Goal: Check status

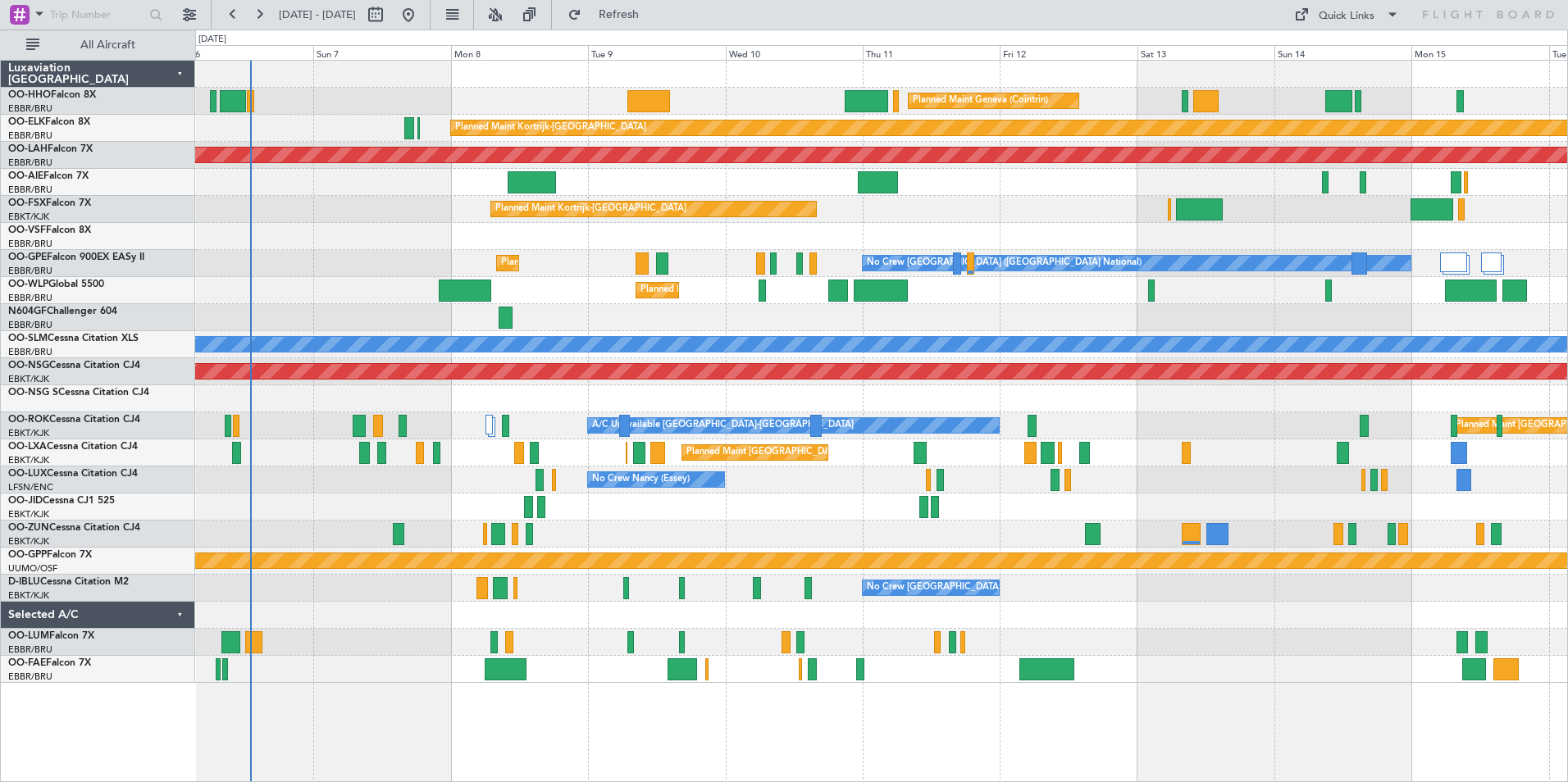
click at [156, 301] on div "Planned Maint Geneva (Cointrin) Planned Maint [GEOGRAPHIC_DATA]-[GEOGRAPHIC_DAT…" at bounding box center [784, 406] width 1568 height 753
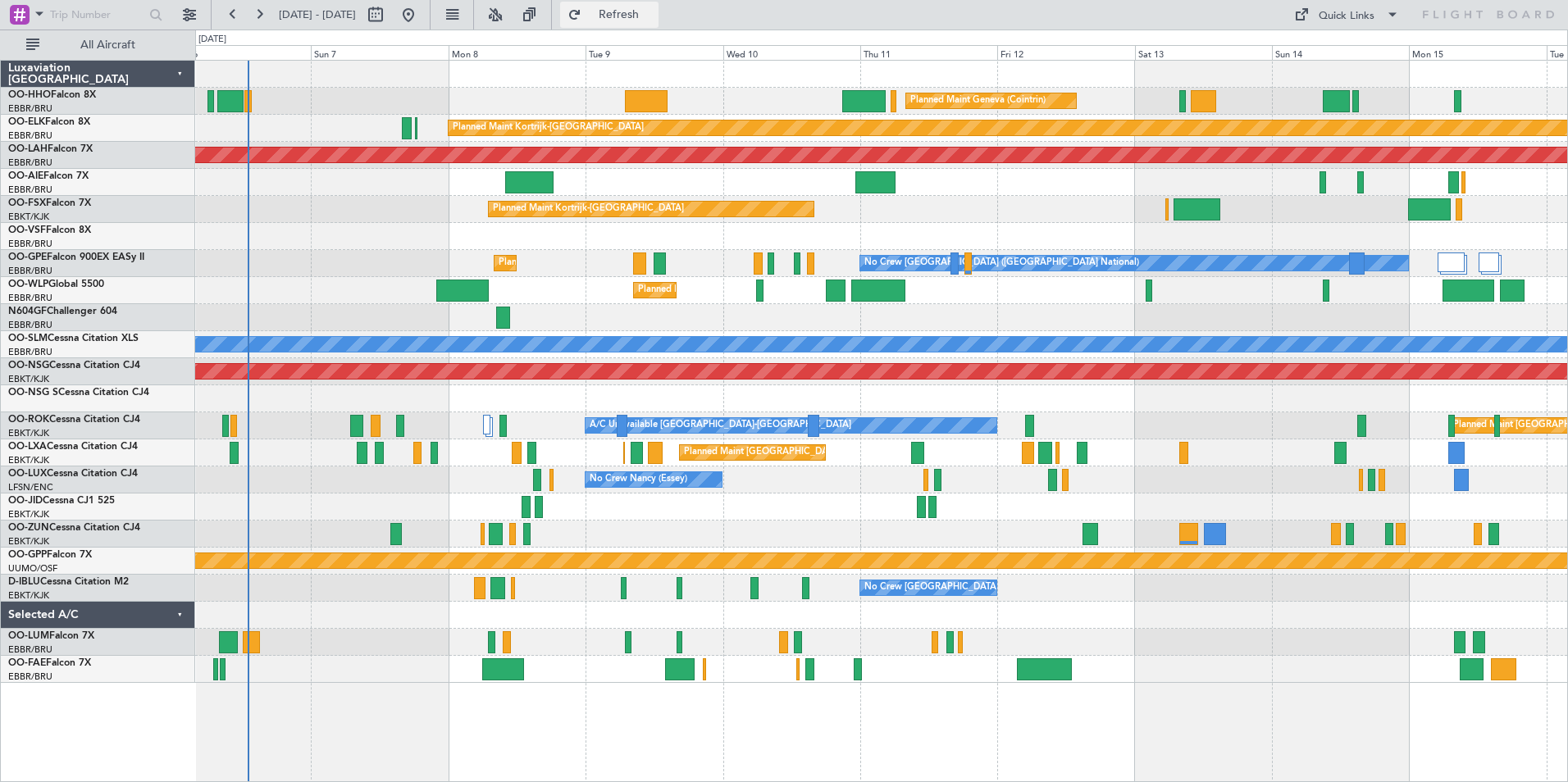
click at [620, 5] on button "Refresh" at bounding box center [609, 15] width 99 height 26
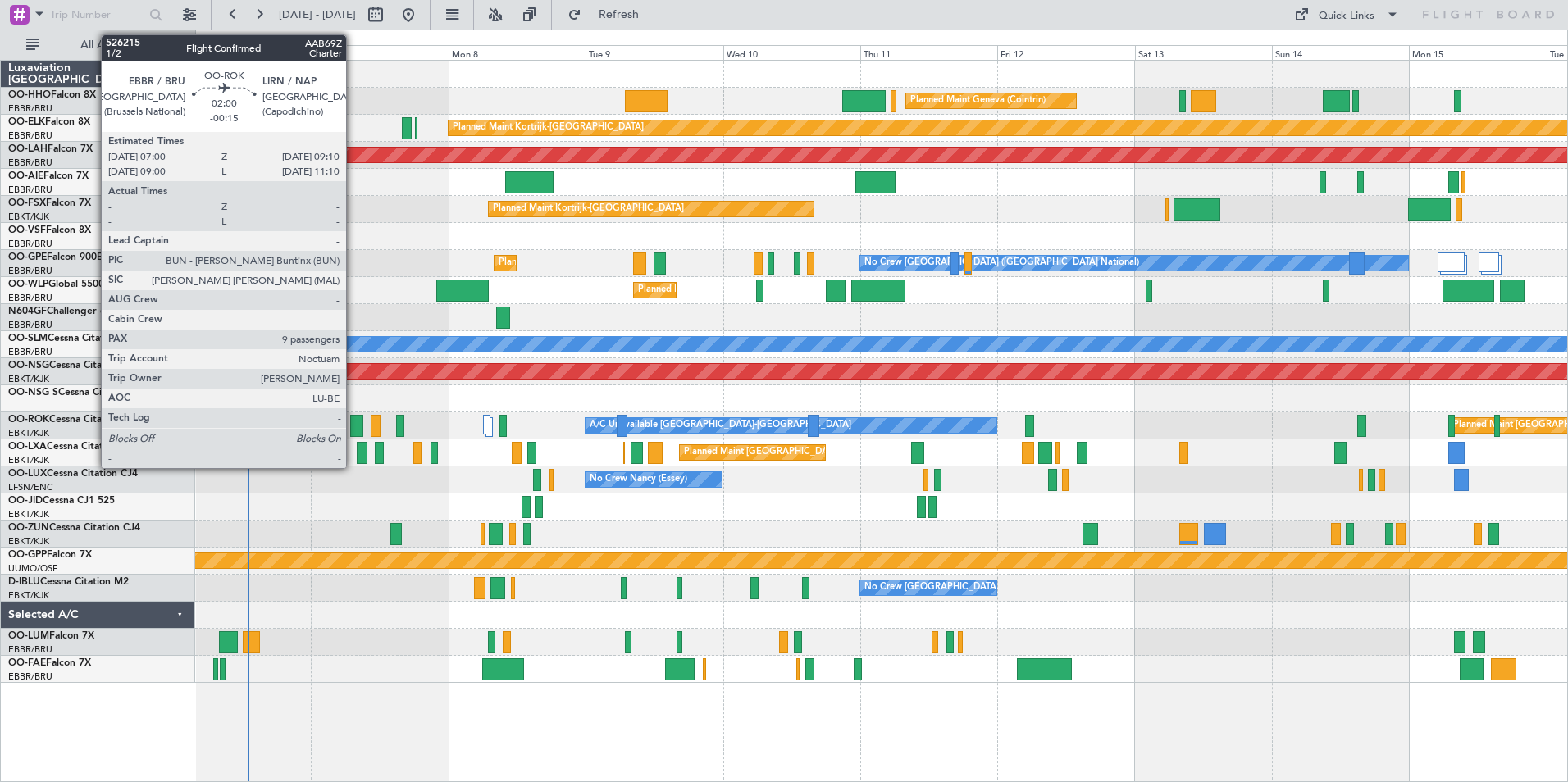
click at [354, 415] on div at bounding box center [356, 427] width 13 height 23
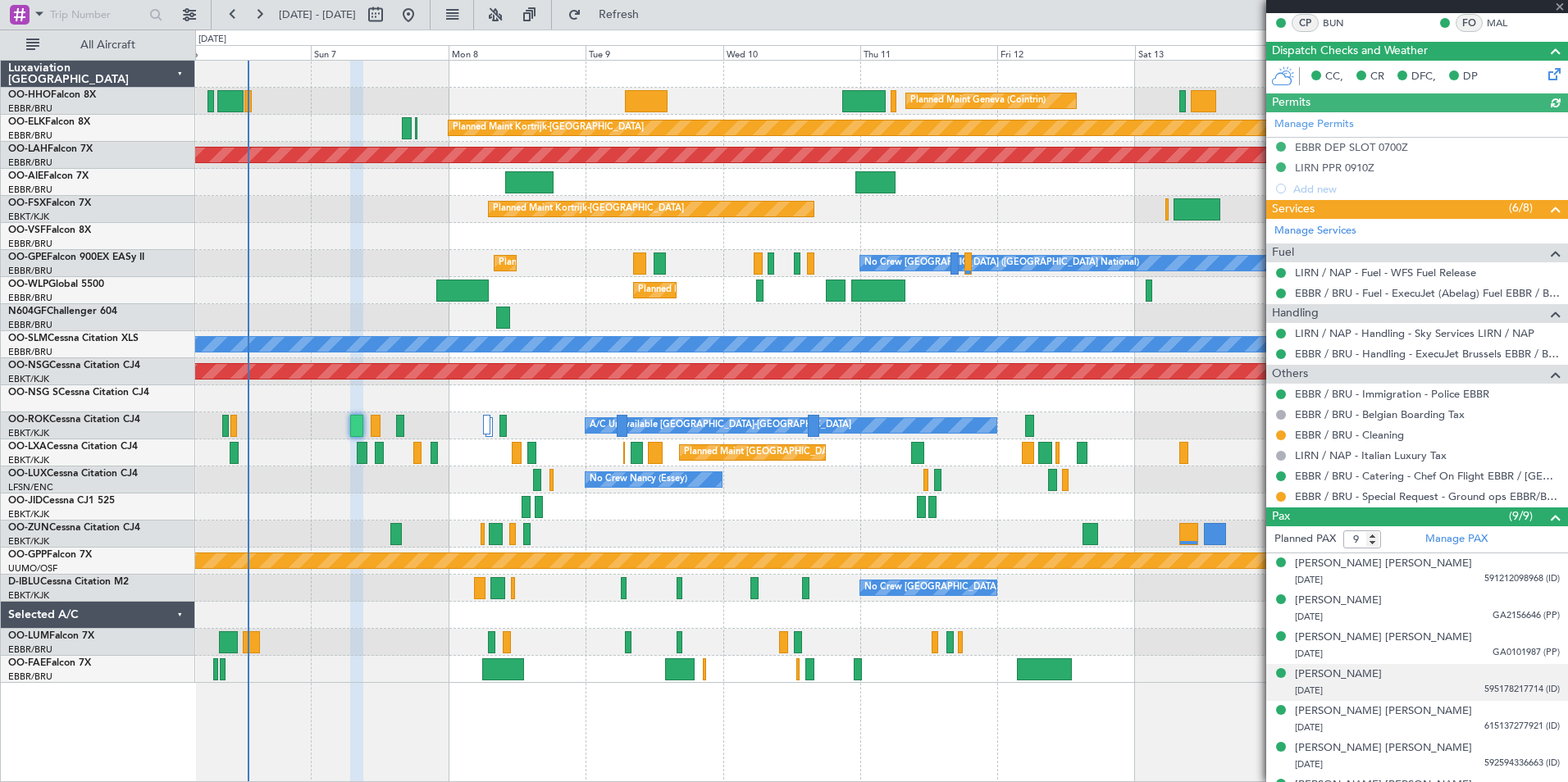
scroll to position [328, 0]
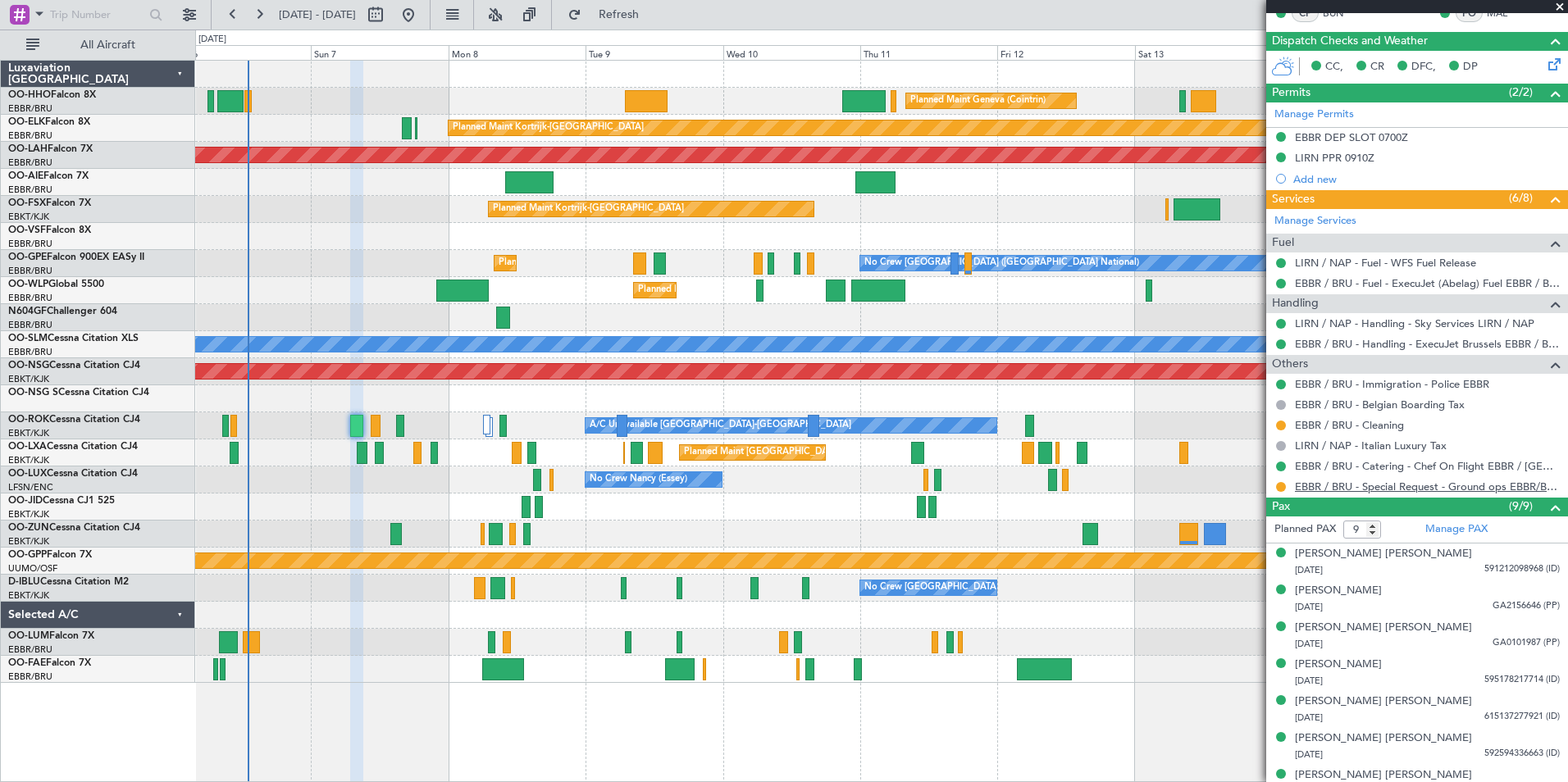
click at [1420, 487] on link "EBBR / BRU - Special Request - Ground ops EBBR/BRU" at bounding box center [1428, 486] width 265 height 14
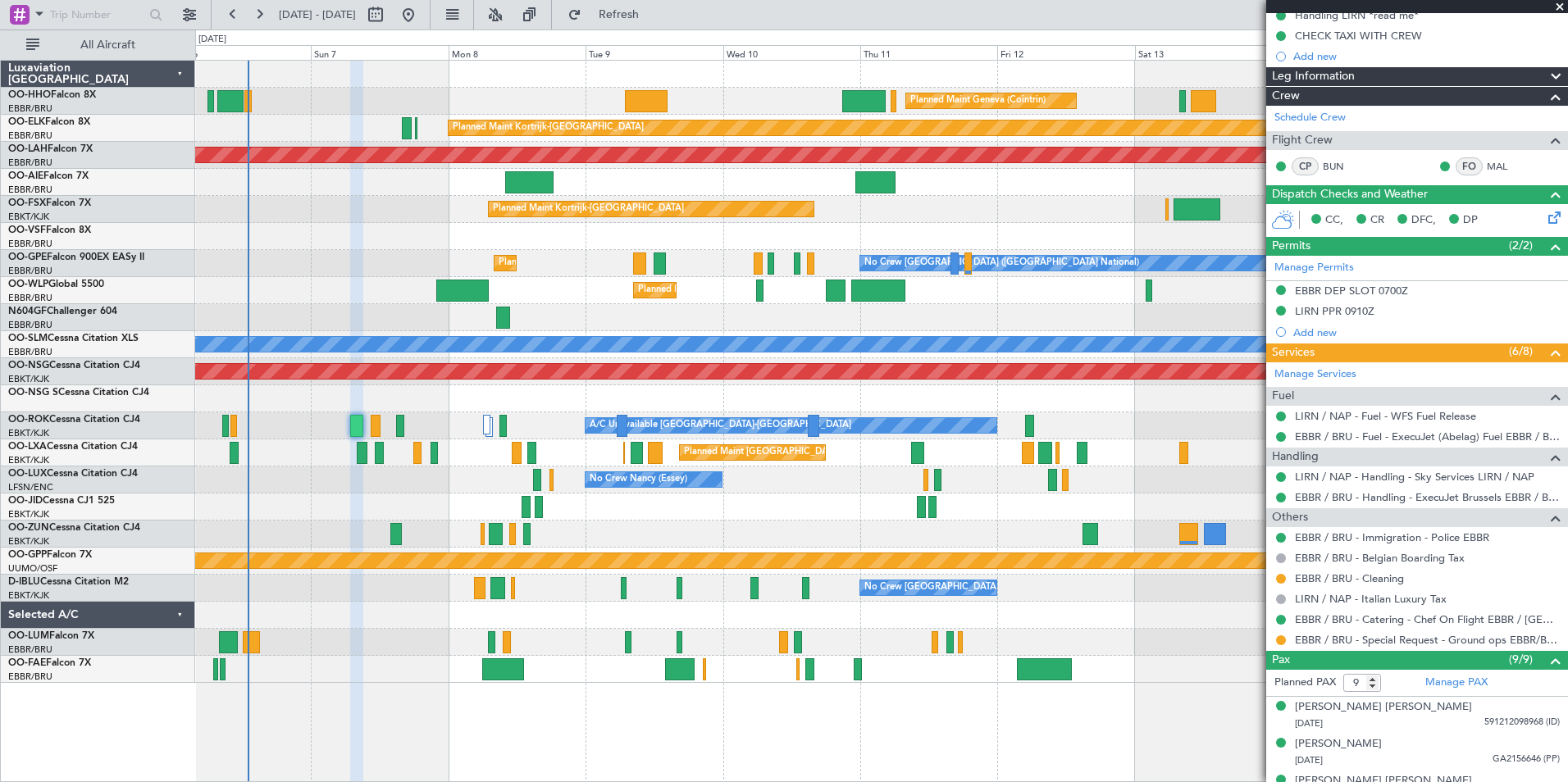
scroll to position [0, 0]
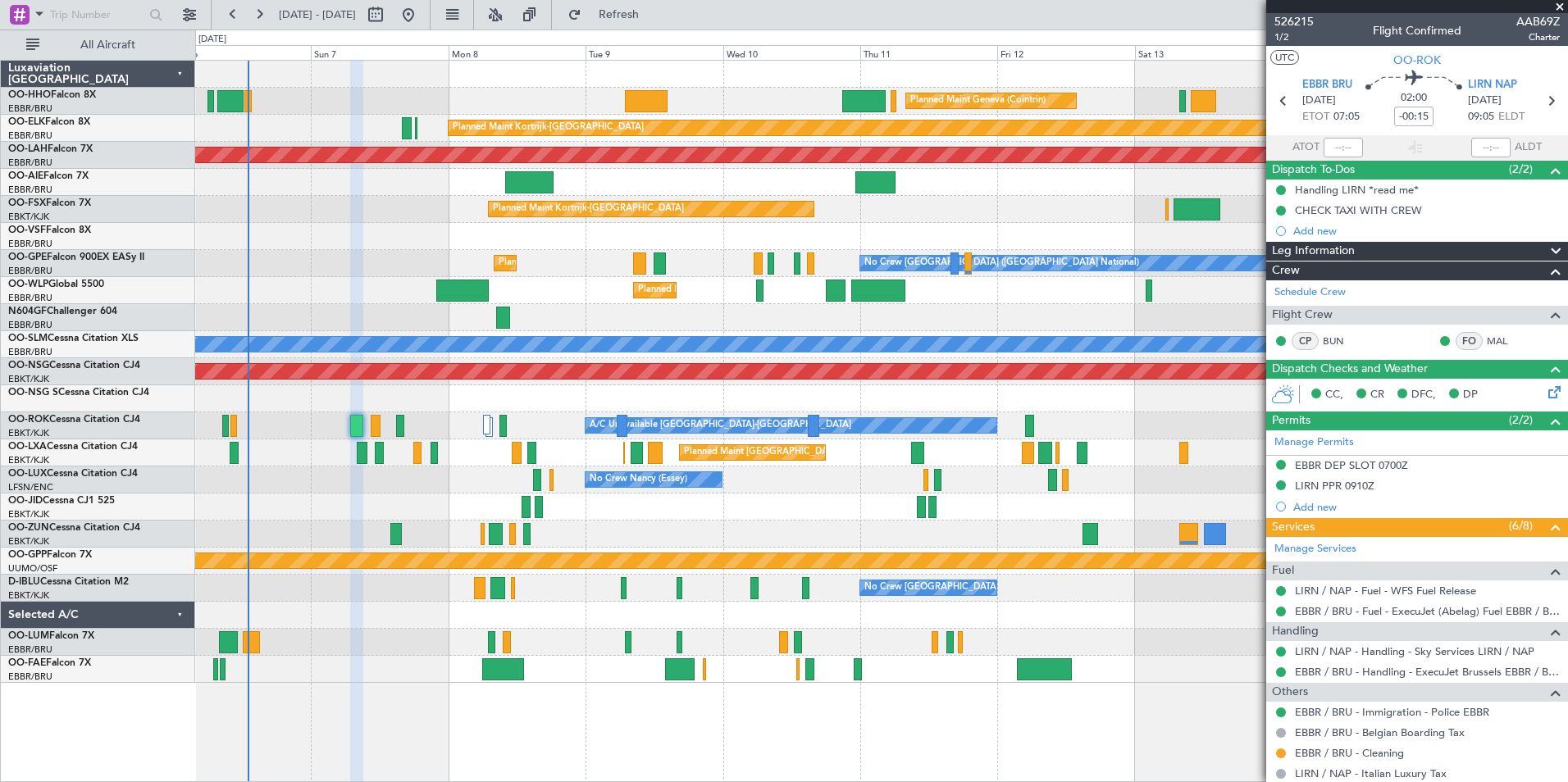
click at [1563, 2] on span at bounding box center [1559, 7] width 16 height 15
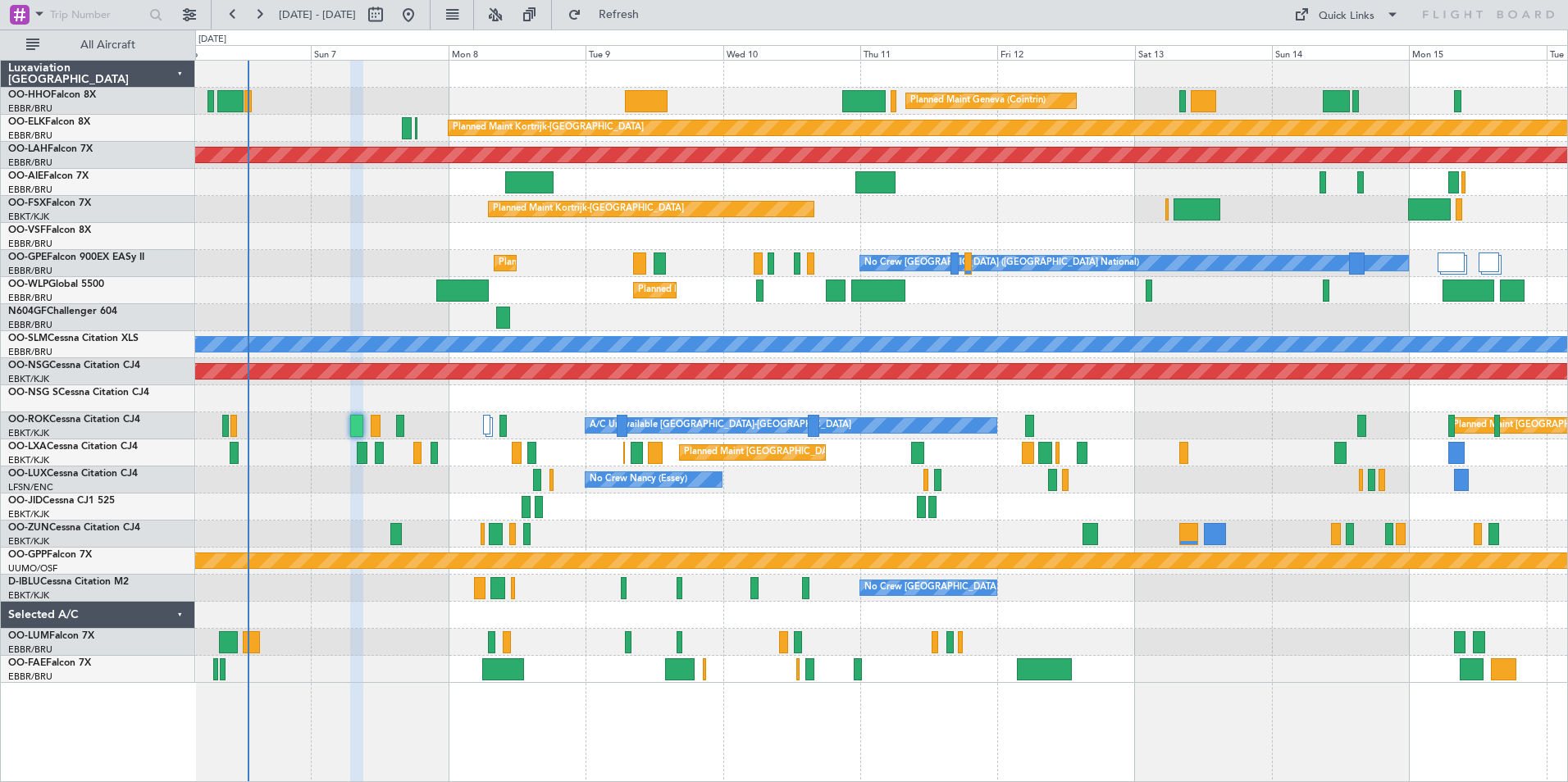
type input "0"
click at [654, 18] on span "Refresh" at bounding box center [619, 14] width 68 height 11
click at [132, 51] on span "All Aircraft" at bounding box center [107, 44] width 130 height 11
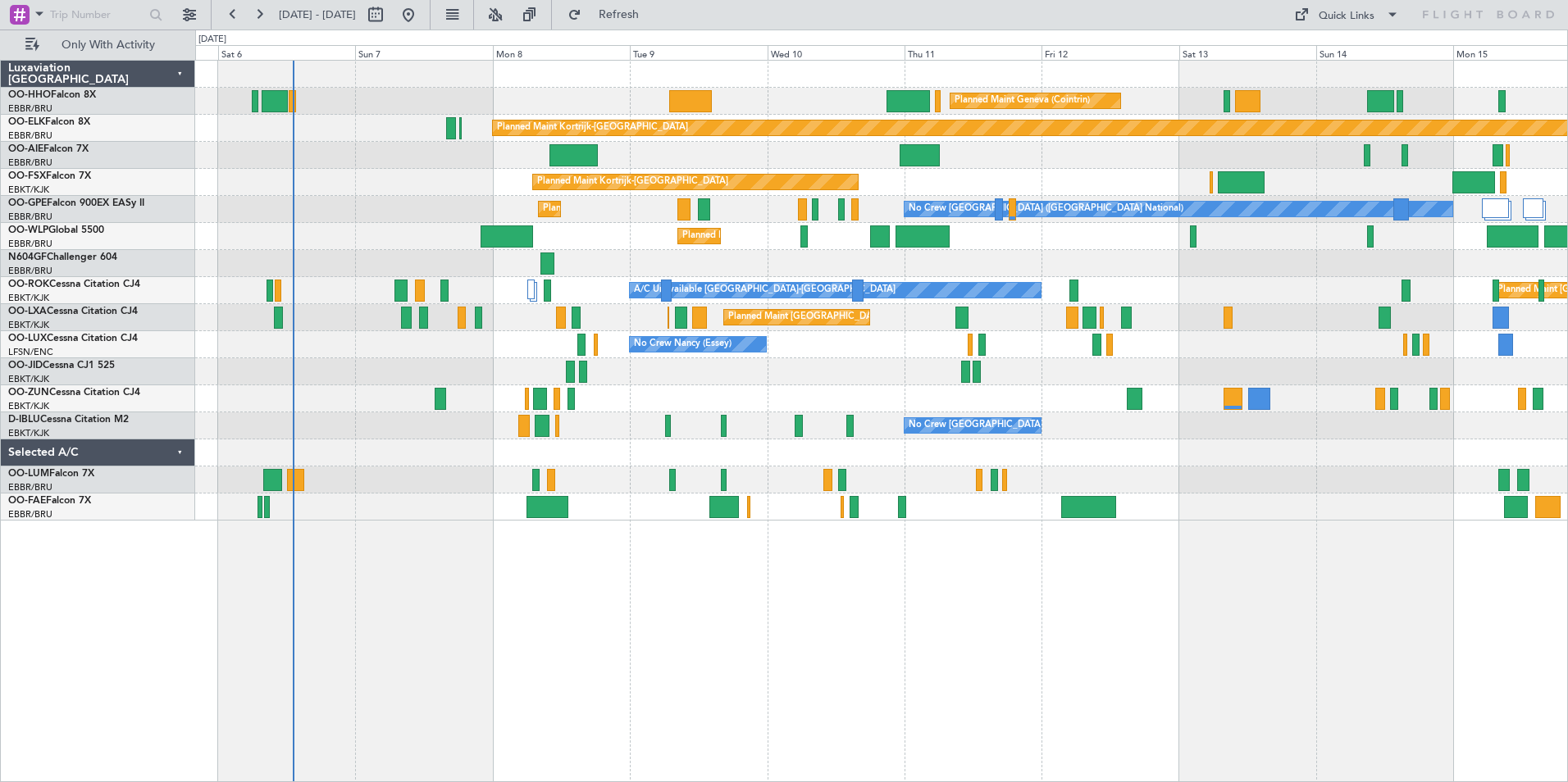
click at [522, 499] on div "Planned Maint Geneva (Cointrin) Planned Maint [GEOGRAPHIC_DATA]-[GEOGRAPHIC_DAT…" at bounding box center [881, 290] width 1372 height 460
